Goal: Entertainment & Leisure: Consume media (video, audio)

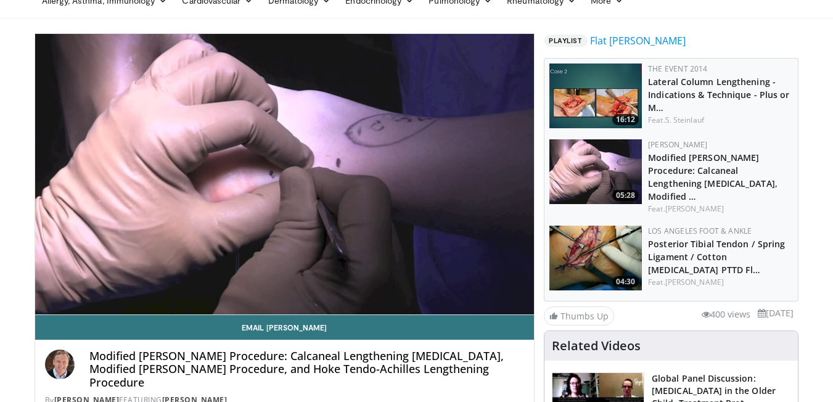
scroll to position [65, 0]
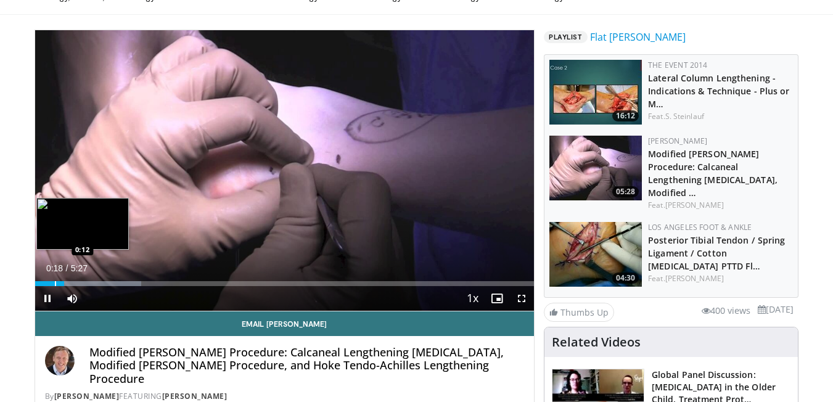
click at [55, 281] on div "Progress Bar" at bounding box center [55, 283] width 1 height 5
click at [49, 283] on div "Progress Bar" at bounding box center [49, 283] width 1 height 5
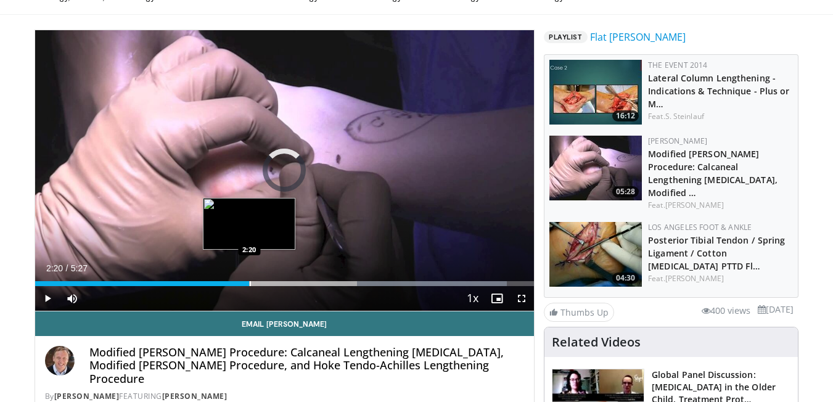
click at [250, 282] on div "Progress Bar" at bounding box center [250, 283] width 1 height 5
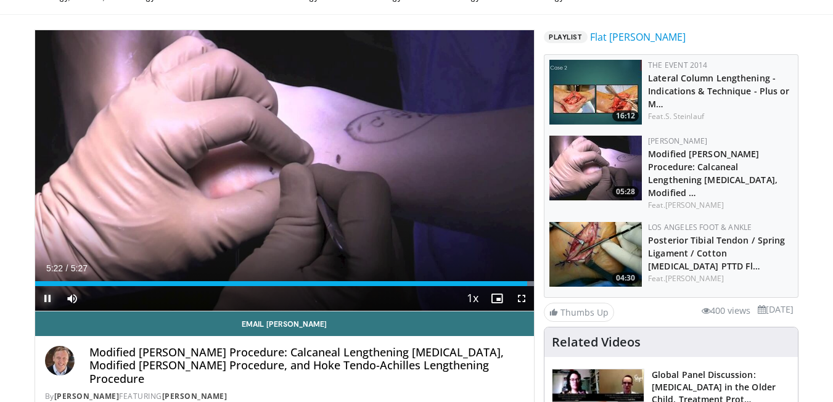
click at [44, 303] on span "Video Player" at bounding box center [47, 298] width 25 height 25
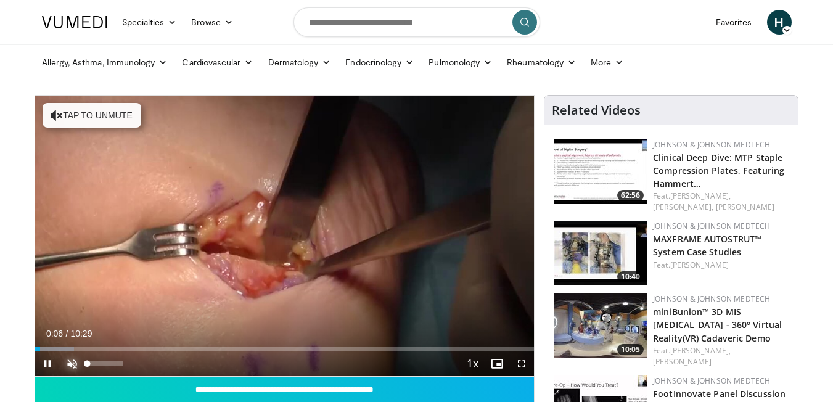
click at [77, 369] on span "Video Player" at bounding box center [72, 363] width 25 height 25
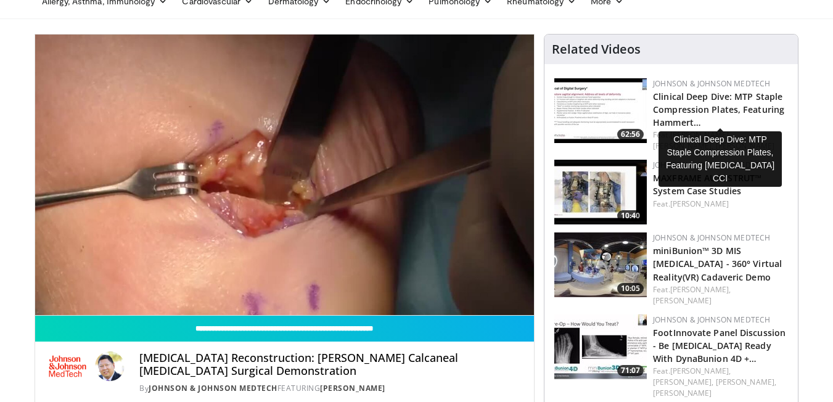
scroll to position [52, 0]
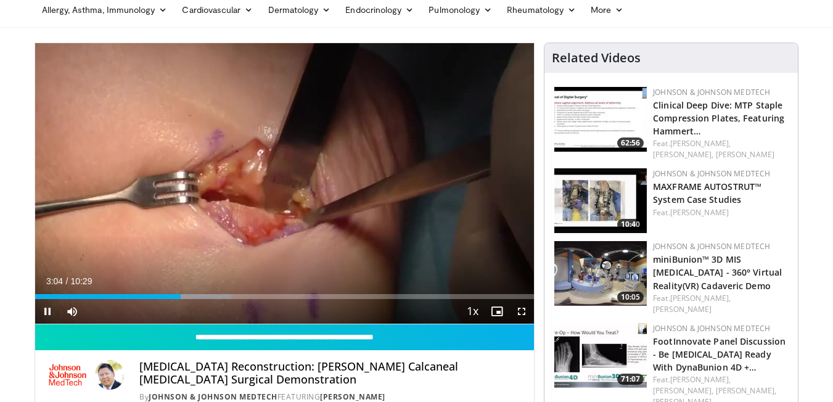
click at [153, 300] on div "Current Time 3:04 / Duration 10:29 Pause Skip Backward Skip Forward Mute 0% Loa…" at bounding box center [284, 311] width 499 height 25
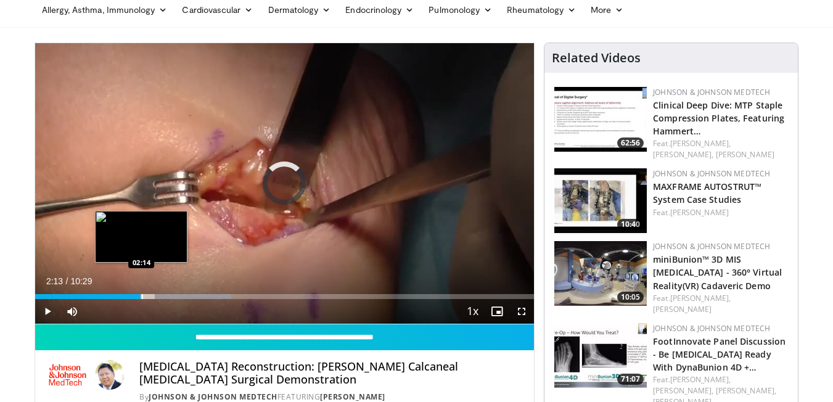
click at [141, 290] on div "Loaded : 39.37% 02:13 02:14" at bounding box center [284, 293] width 499 height 12
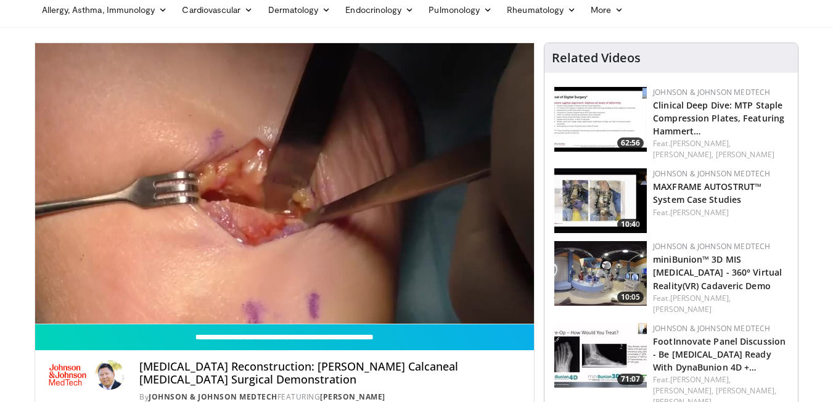
click at [179, 295] on div "10 seconds Tap to unmute" at bounding box center [284, 183] width 499 height 280
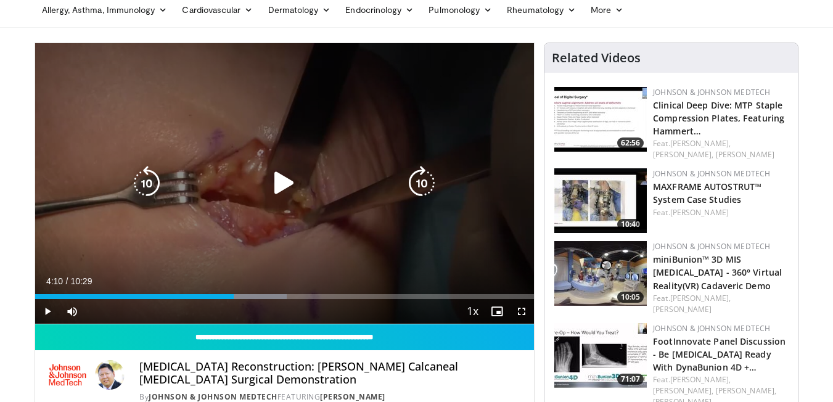
click at [236, 227] on div "10 seconds Tap to unmute" at bounding box center [284, 183] width 499 height 280
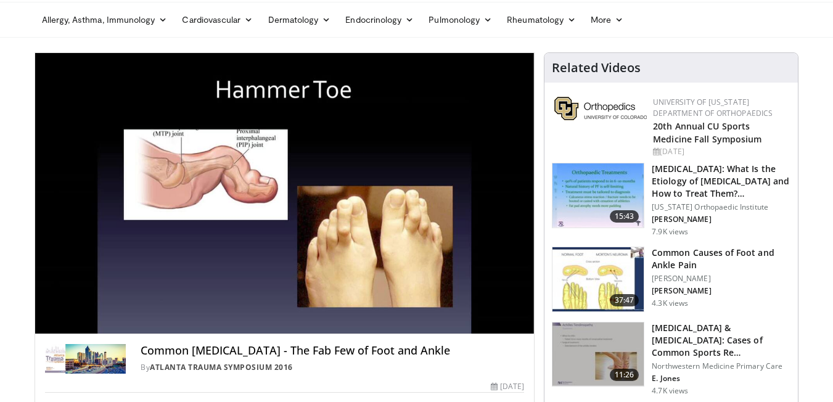
scroll to position [43, 0]
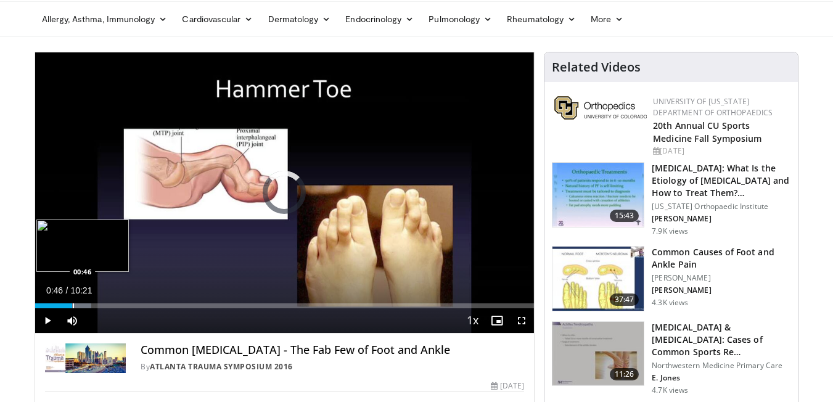
click at [73, 303] on div "Progress Bar" at bounding box center [73, 305] width 1 height 5
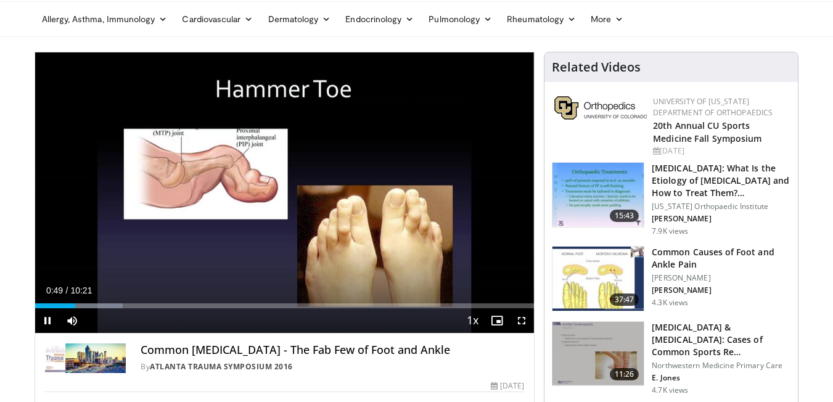
click at [93, 309] on div "Current Time 0:49 / Duration 10:21 Pause Skip Backward Skip Forward Mute Loaded…" at bounding box center [284, 320] width 499 height 25
click at [104, 309] on div "Current Time 0:52 / Duration 10:21 Pause Skip Backward Skip Forward Mute Loaded…" at bounding box center [284, 320] width 499 height 25
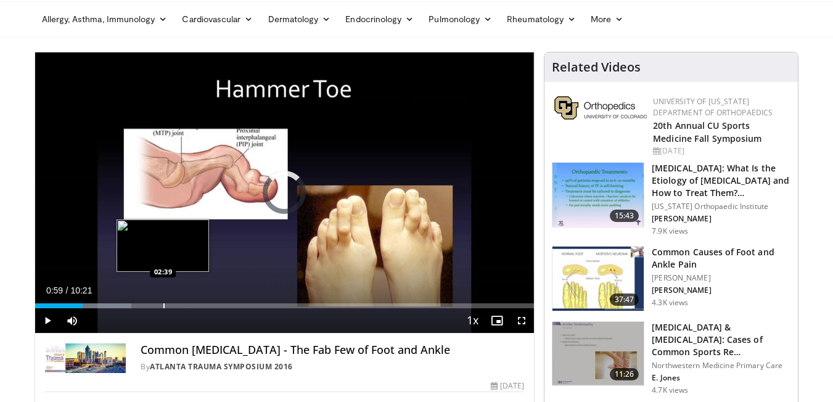
click at [163, 304] on div "Progress Bar" at bounding box center [163, 305] width 1 height 5
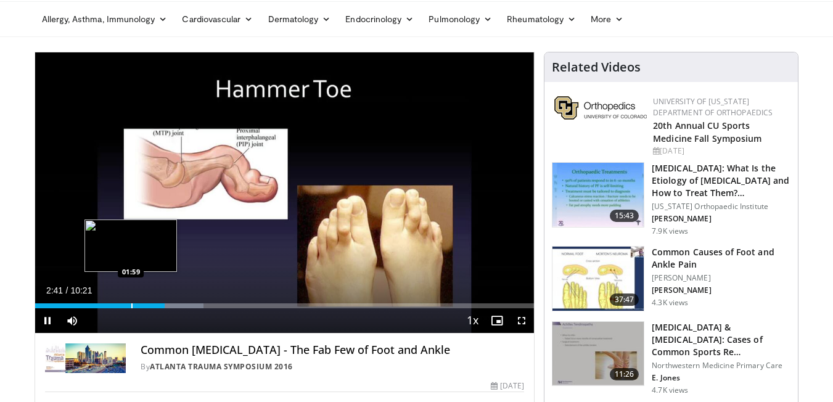
click at [131, 304] on div "Progress Bar" at bounding box center [131, 305] width 1 height 5
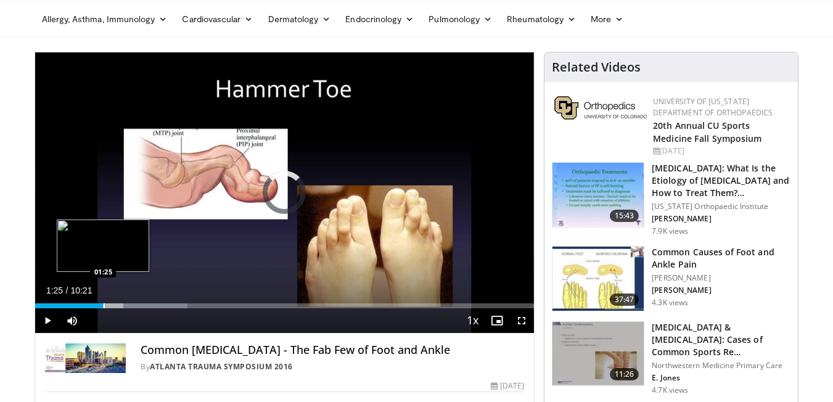
click at [104, 306] on div "Progress Bar" at bounding box center [104, 305] width 1 height 5
click at [89, 307] on div "Progress Bar" at bounding box center [89, 305] width 1 height 5
